Goal: Information Seeking & Learning: Learn about a topic

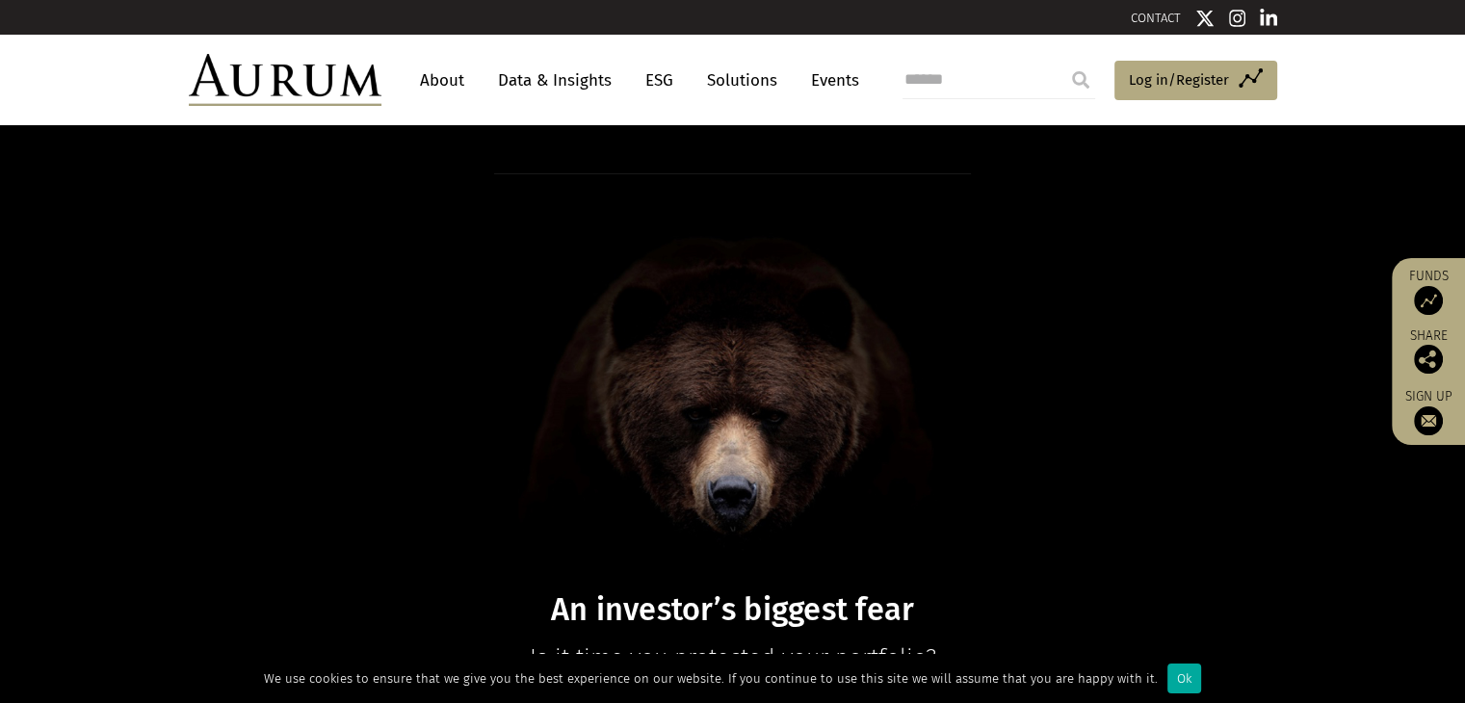
click at [547, 88] on link "Data & Insights" at bounding box center [554, 81] width 133 height 36
